Goal: Navigation & Orientation: Find specific page/section

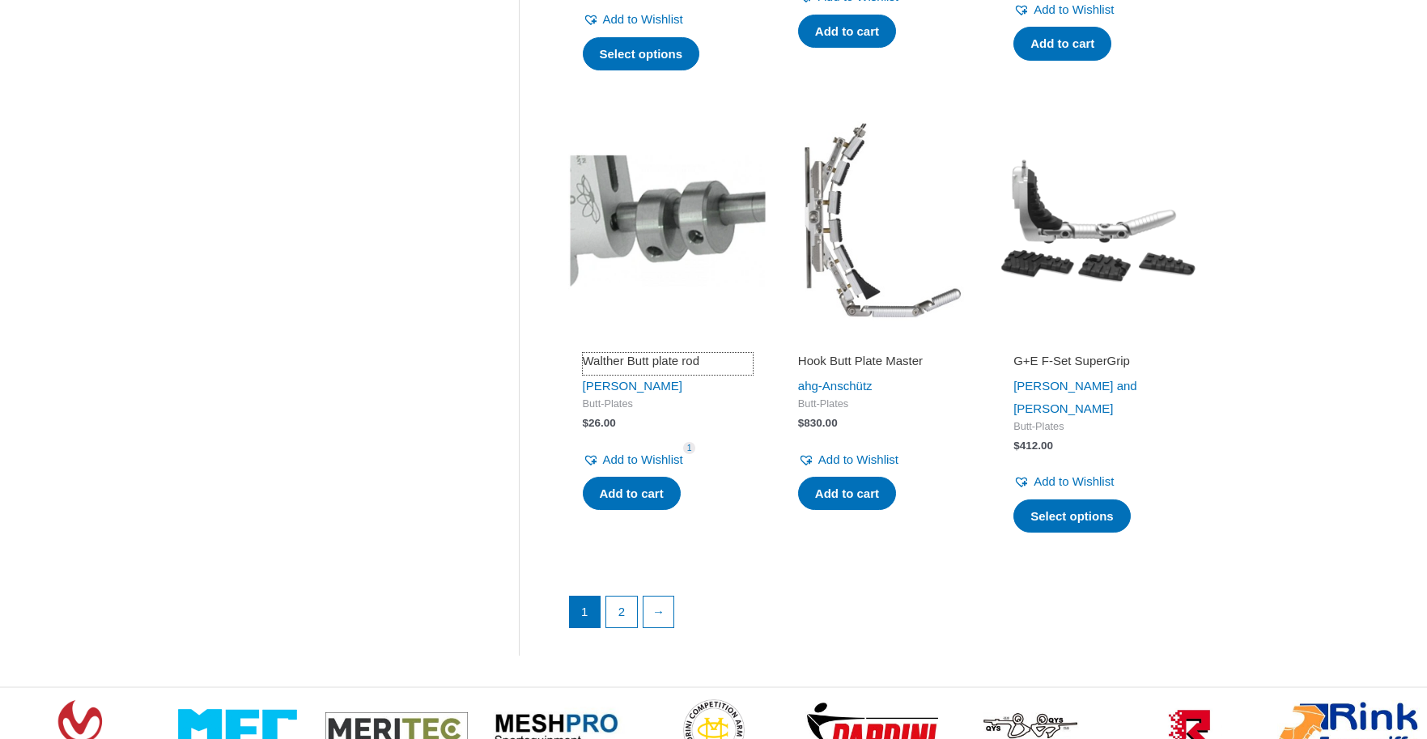
scroll to position [2186, 0]
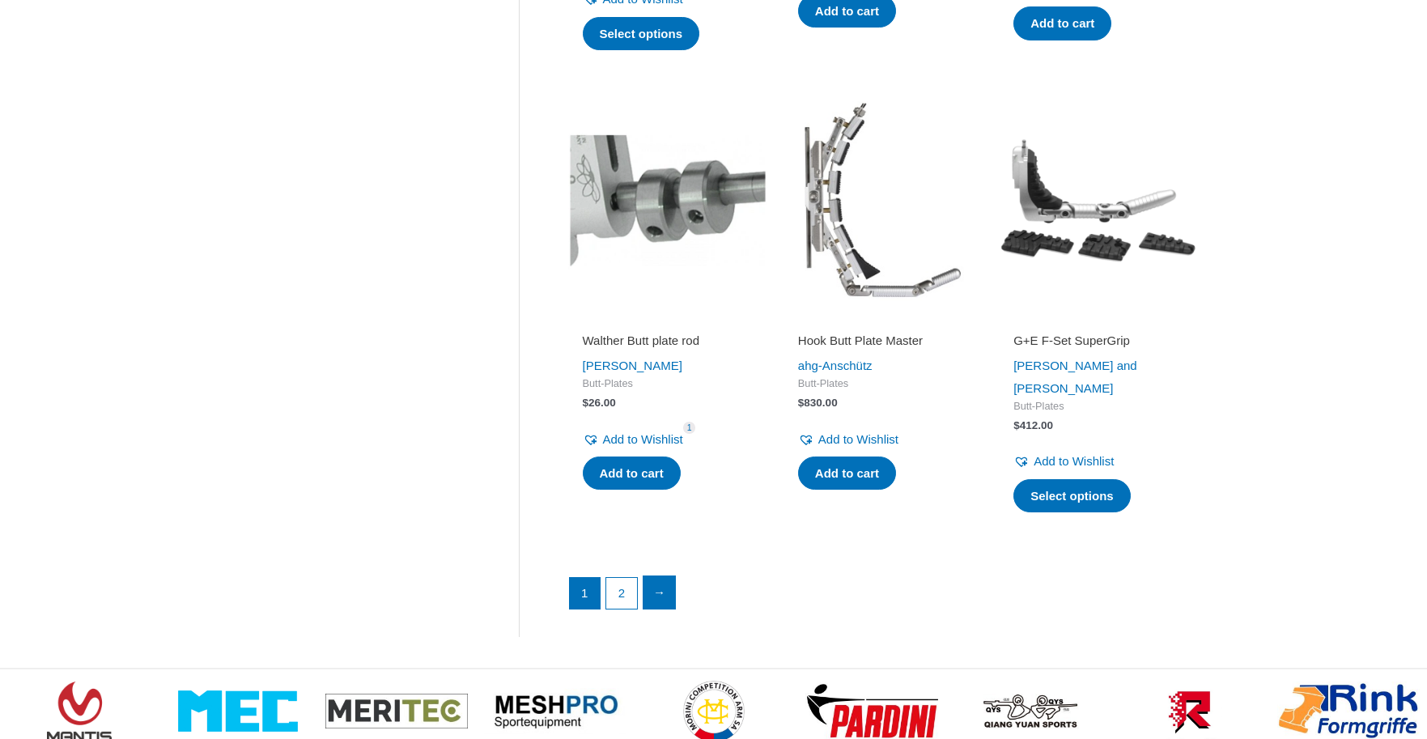
click at [655, 576] on link "→" at bounding box center [660, 592] width 32 height 32
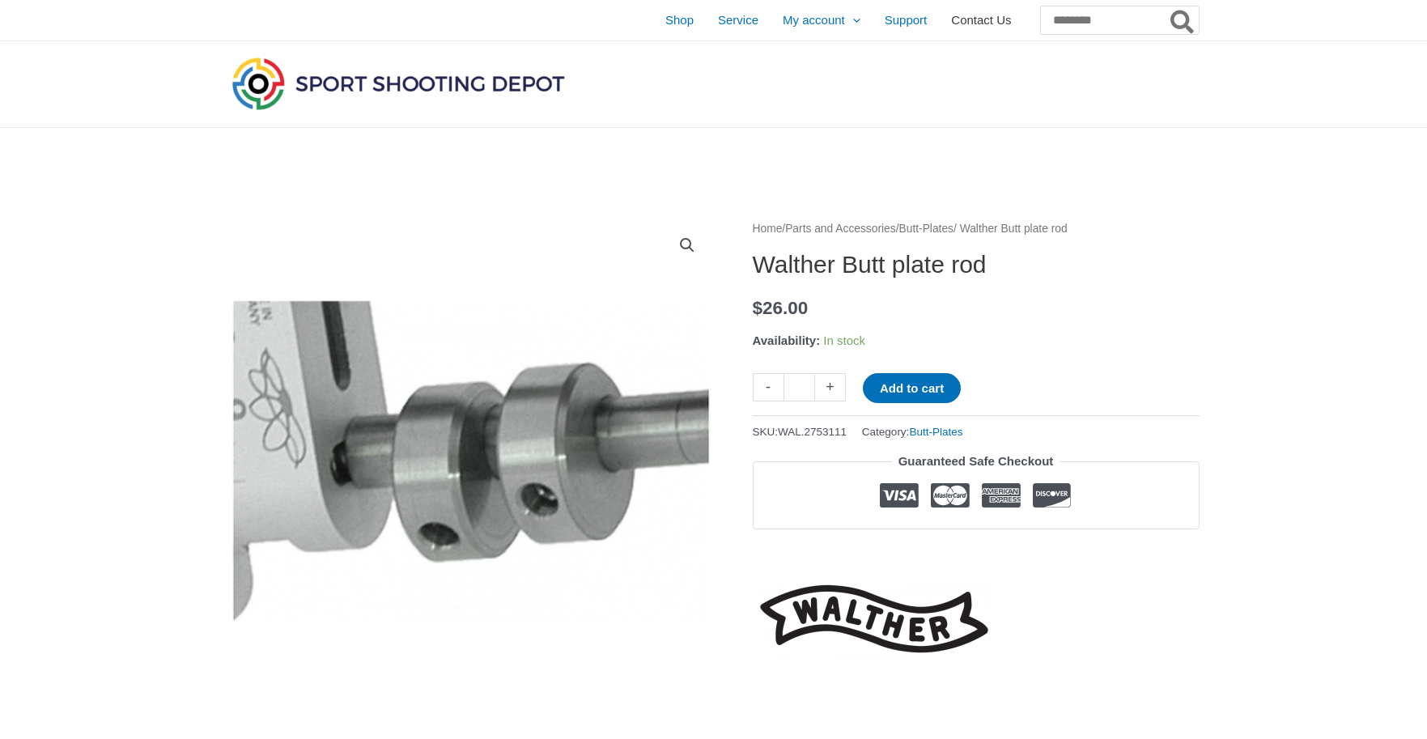
click at [951, 16] on span "Contact Us" at bounding box center [981, 20] width 60 height 40
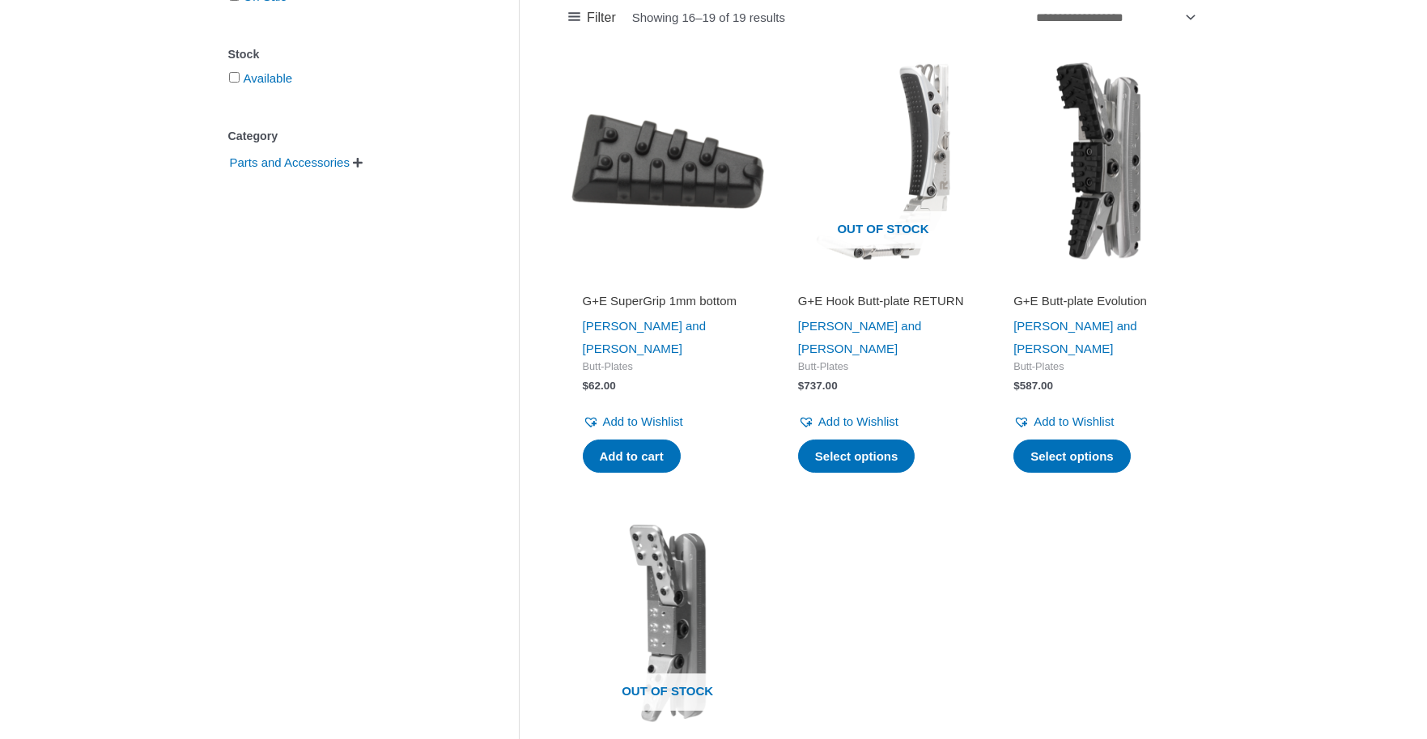
scroll to position [486, 0]
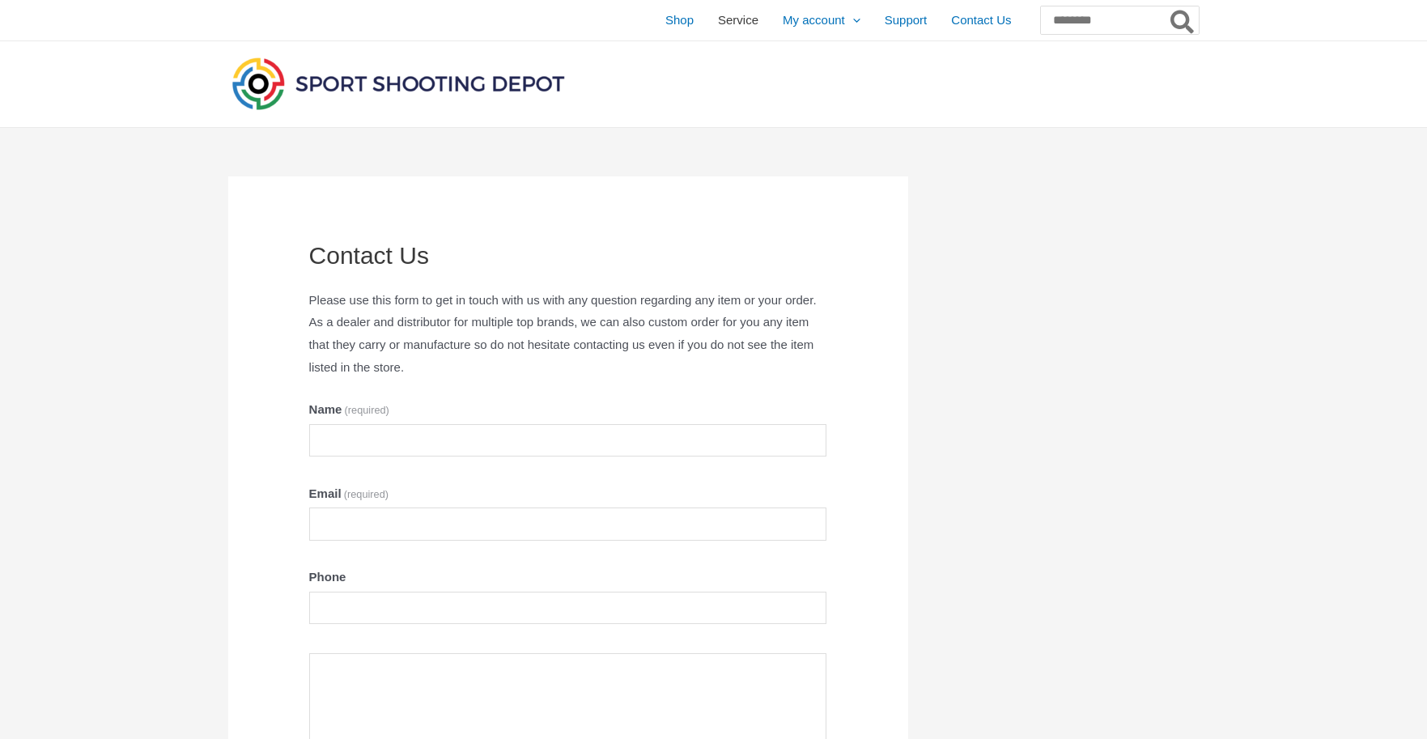
click at [718, 23] on span "Service" at bounding box center [738, 20] width 40 height 40
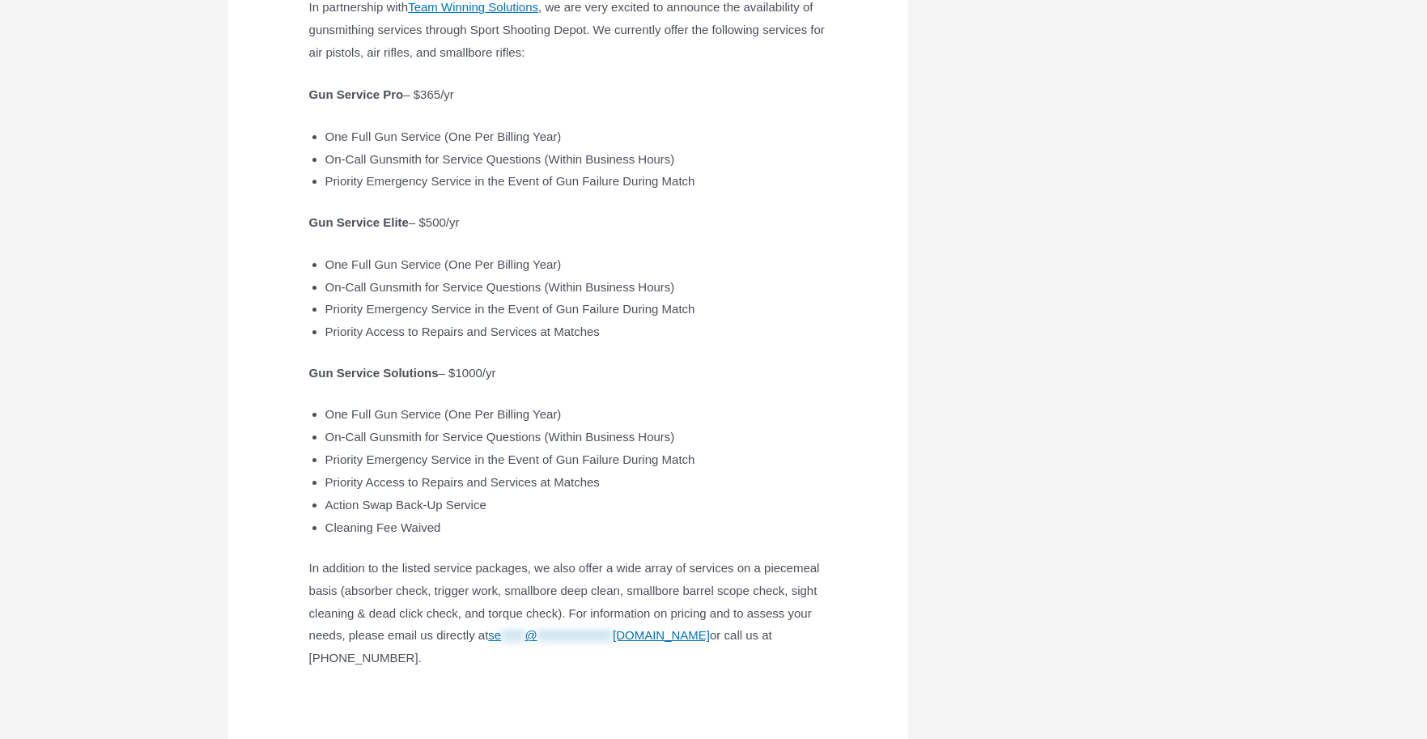
scroll to position [486, 0]
